Goal: Task Accomplishment & Management: Manage account settings

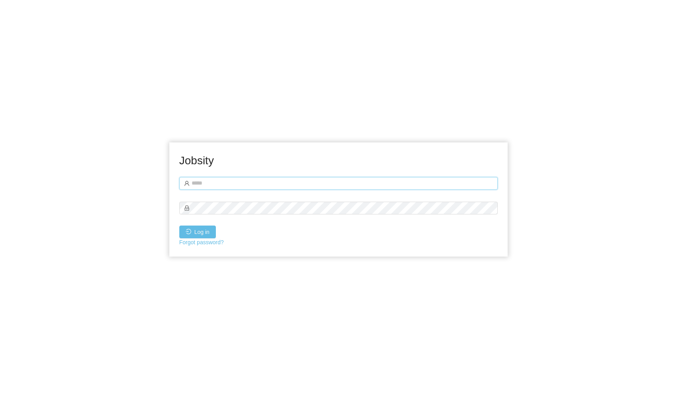
type input "**********"
click at [193, 231] on button "Log in" at bounding box center [197, 231] width 37 height 13
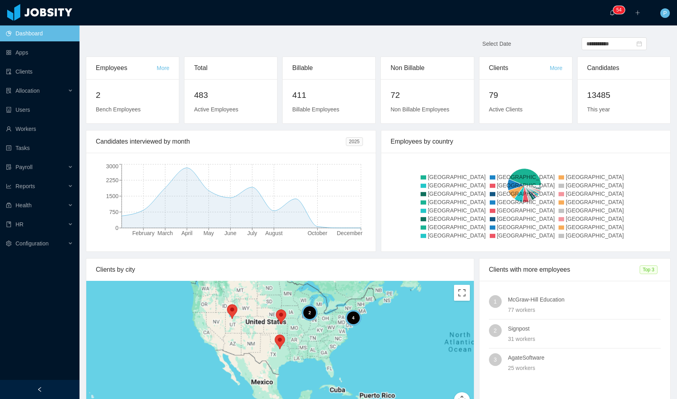
click at [48, 100] on li "Allocation" at bounding box center [39, 91] width 79 height 17
click at [50, 93] on div "Allocation" at bounding box center [39, 91] width 79 height 16
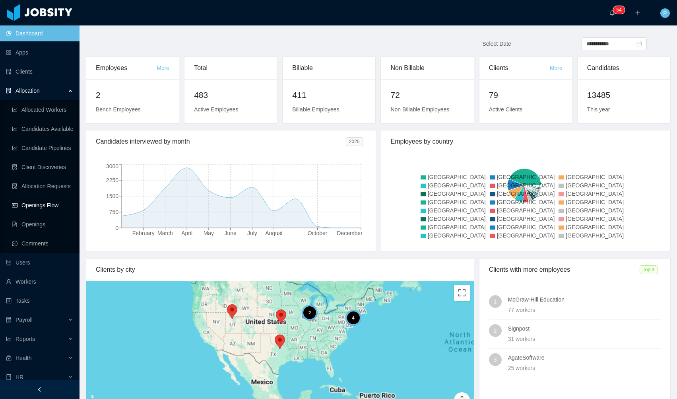
click at [46, 202] on link "Openings Flow" at bounding box center [42, 205] width 61 height 16
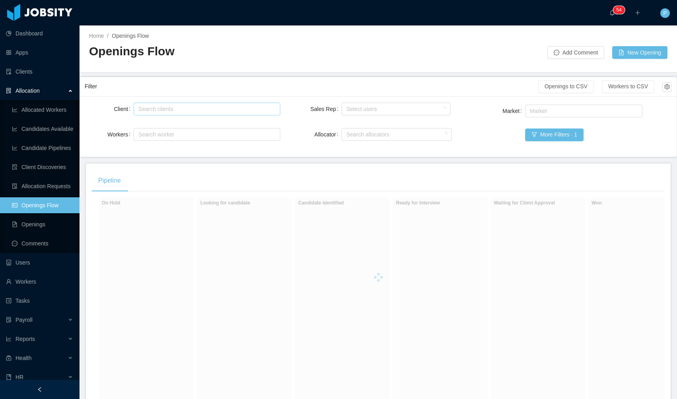
click at [176, 103] on div "Search clients" at bounding box center [206, 109] width 140 height 12
type input "******"
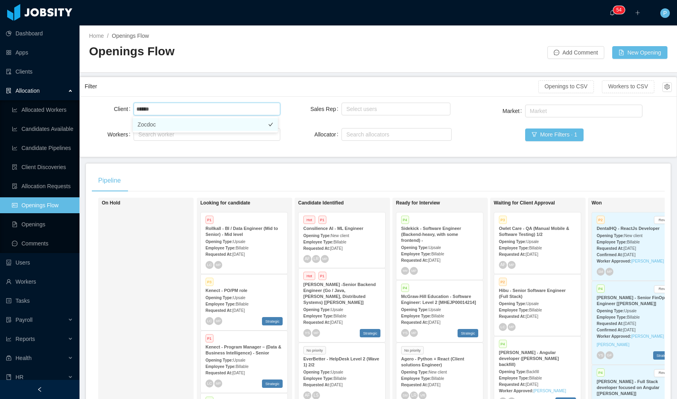
click at [147, 127] on li "Zocdoc" at bounding box center [205, 124] width 145 height 13
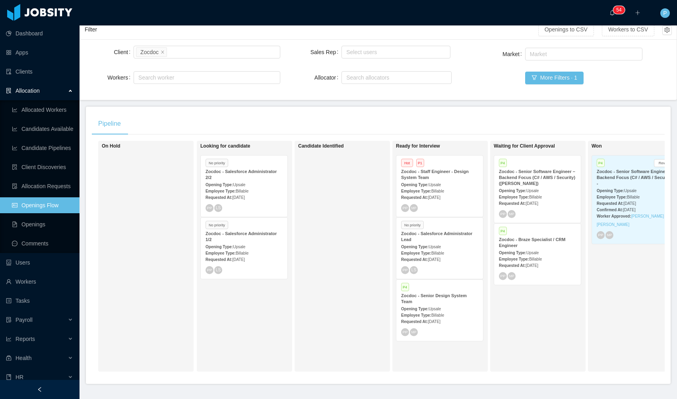
scroll to position [62, 0]
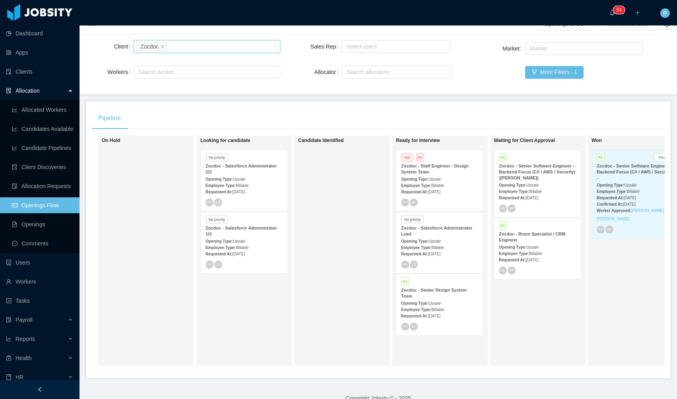
click at [447, 292] on strong "Zocdoc - Senior Design System Team" at bounding box center [434, 292] width 66 height 11
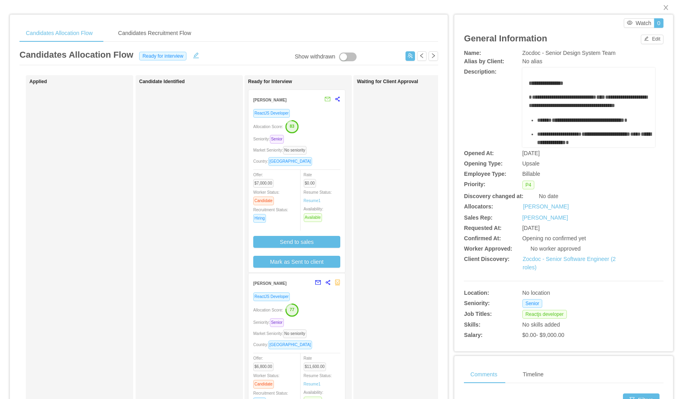
scroll to position [15, 0]
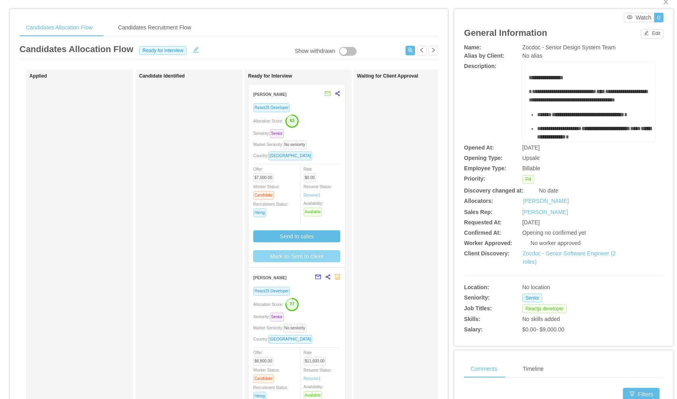
click at [293, 257] on button "Mark as Sent to client" at bounding box center [296, 256] width 87 height 12
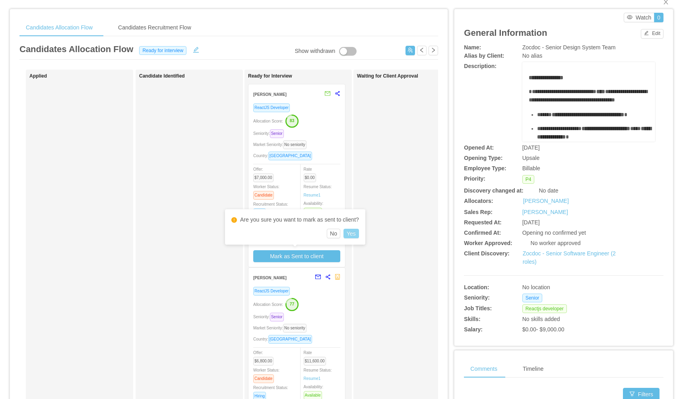
click at [358, 234] on button "Yes" at bounding box center [351, 234] width 16 height 10
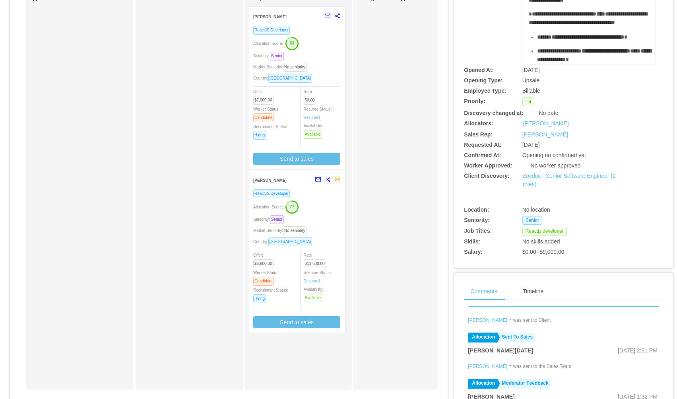
scroll to position [0, 0]
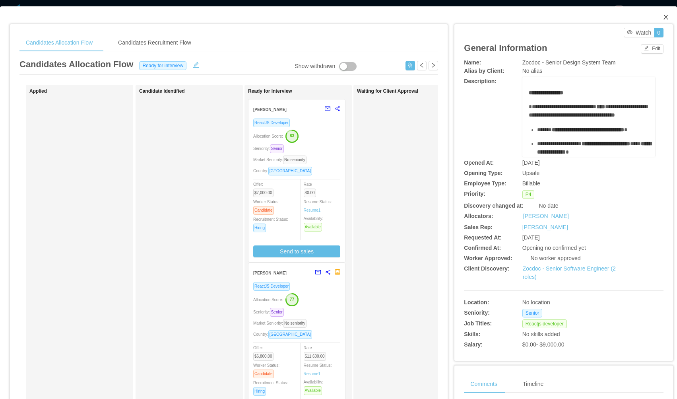
click at [663, 18] on icon "icon: close" at bounding box center [665, 17] width 4 height 5
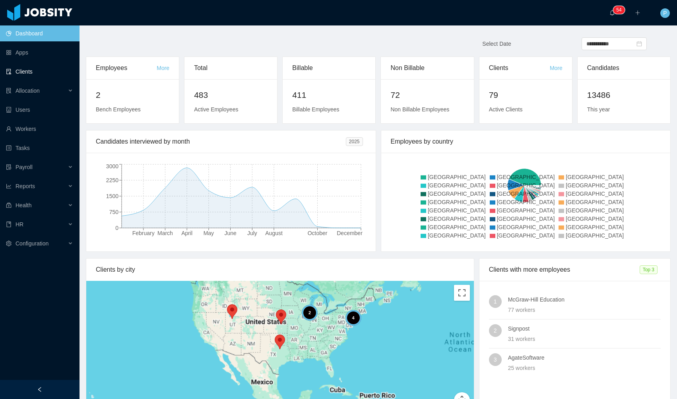
click at [37, 71] on link "Clients" at bounding box center [39, 72] width 67 height 16
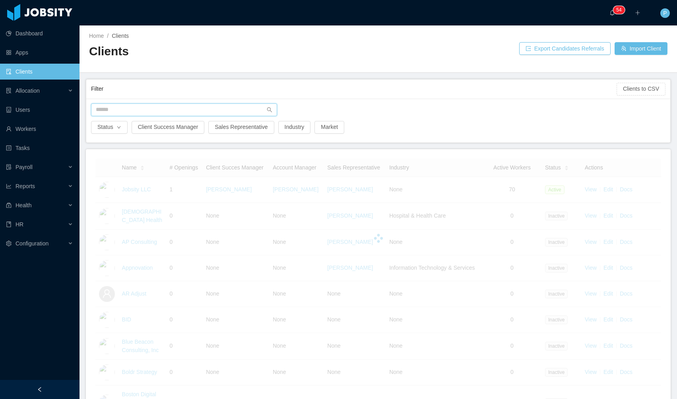
click at [172, 111] on input "text" at bounding box center [184, 109] width 186 height 13
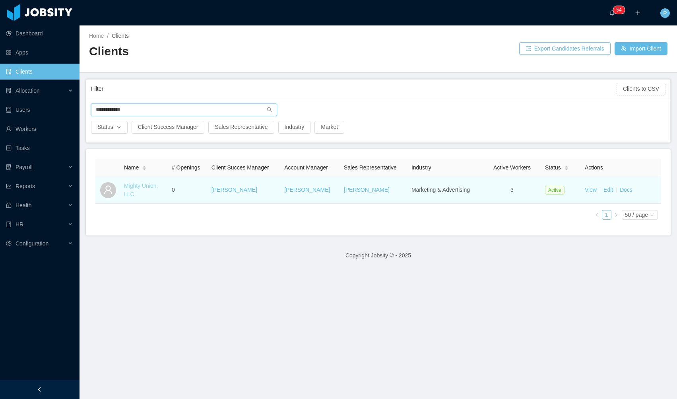
type input "**********"
click at [150, 189] on link "Mighty Union, LLC" at bounding box center [141, 189] width 34 height 15
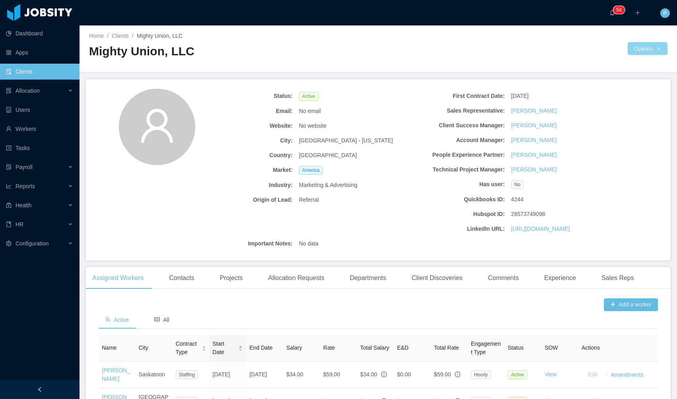
click at [637, 49] on button "Options" at bounding box center [648, 48] width 40 height 13
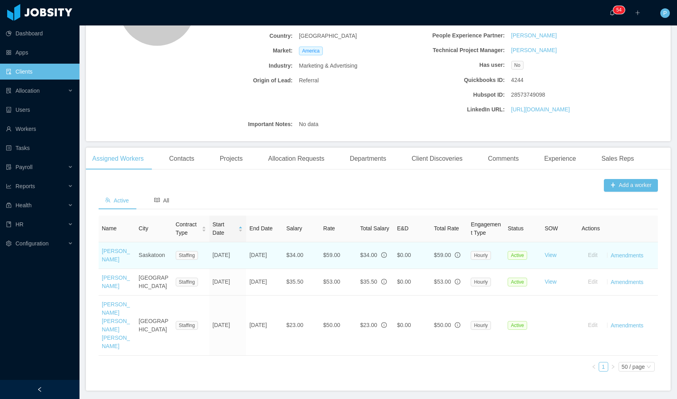
scroll to position [142, 0]
